Goal: Task Accomplishment & Management: Manage account settings

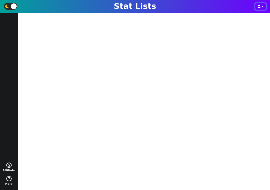
click at [258, 8] on button "button" at bounding box center [260, 6] width 11 height 7
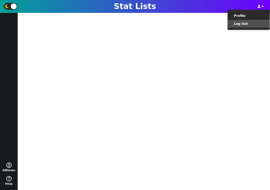
click at [255, 26] on li "Log Out" at bounding box center [248, 24] width 42 height 8
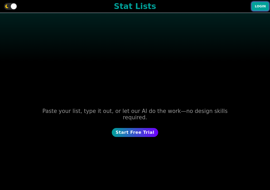
click at [260, 8] on button "Login" at bounding box center [259, 6] width 17 height 8
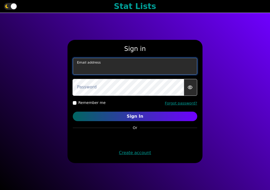
click at [151, 73] on input "email" at bounding box center [135, 66] width 124 height 17
type input "[EMAIL_ADDRESS][DOMAIN_NAME]"
